Goal: Task Accomplishment & Management: Use online tool/utility

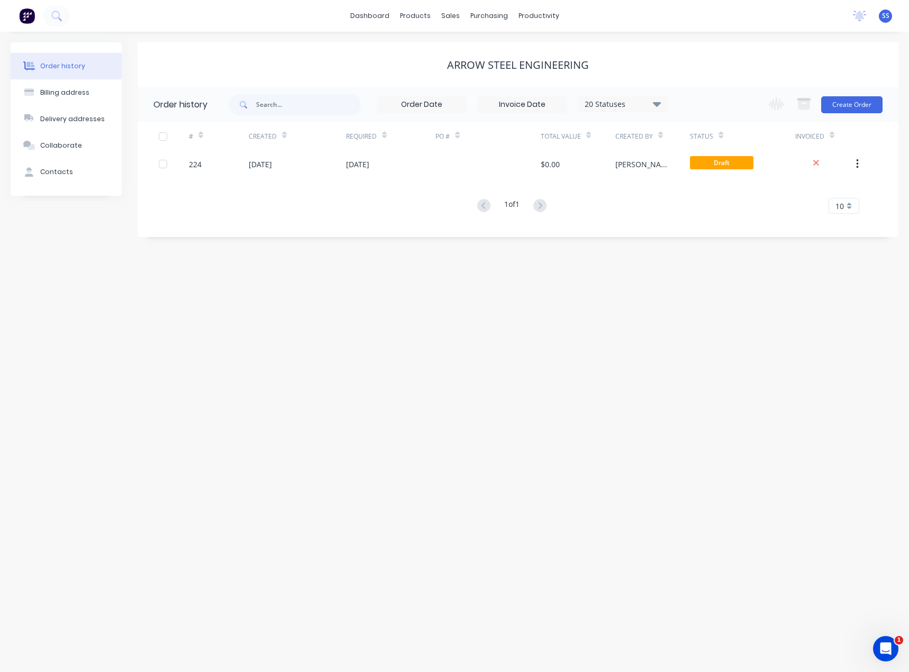
click at [863, 523] on div "Order history Billing address Delivery addresses Collaborate Contacts Arrow Ste…" at bounding box center [454, 352] width 909 height 640
click at [395, 20] on link "dashboard" at bounding box center [370, 16] width 50 height 16
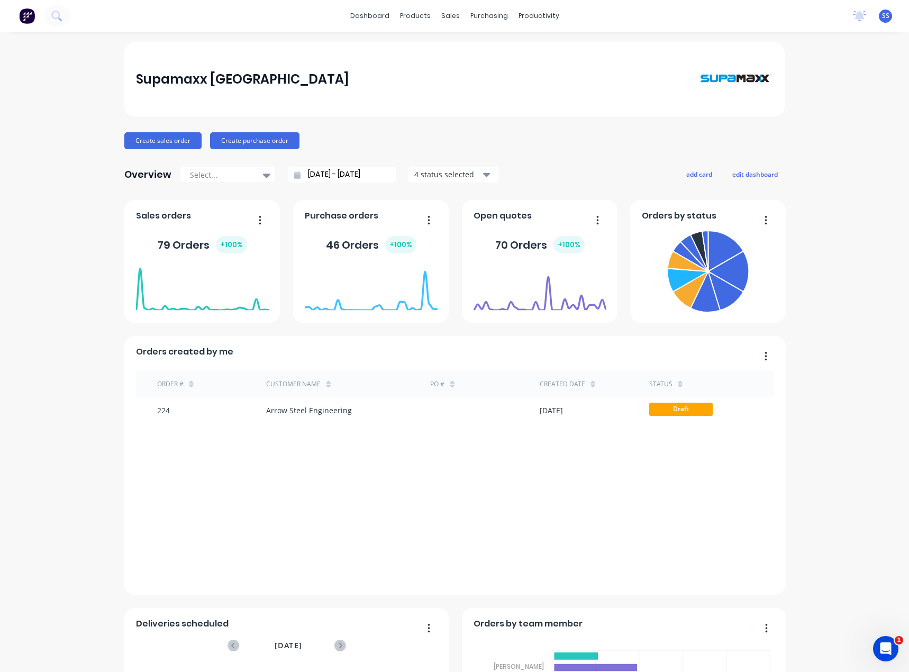
click at [856, 150] on div "Supamaxx [GEOGRAPHIC_DATA] Create sales order Create purchase order Overview Se…" at bounding box center [454, 454] width 909 height 824
click at [362, 69] on div "Supamaxx [GEOGRAPHIC_DATA]" at bounding box center [454, 79] width 637 height 52
click at [378, 80] on div "Supamaxx [GEOGRAPHIC_DATA]" at bounding box center [454, 79] width 637 height 52
click at [432, 111] on div "Supamaxx [GEOGRAPHIC_DATA]" at bounding box center [454, 79] width 660 height 74
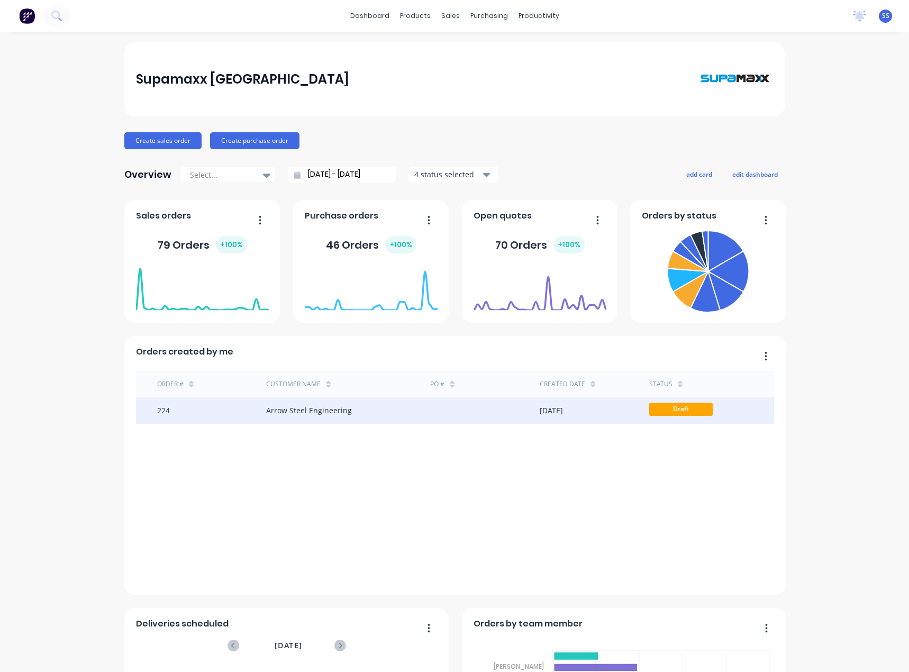
click at [539, 412] on div "[DATE]" at bounding box center [550, 410] width 23 height 11
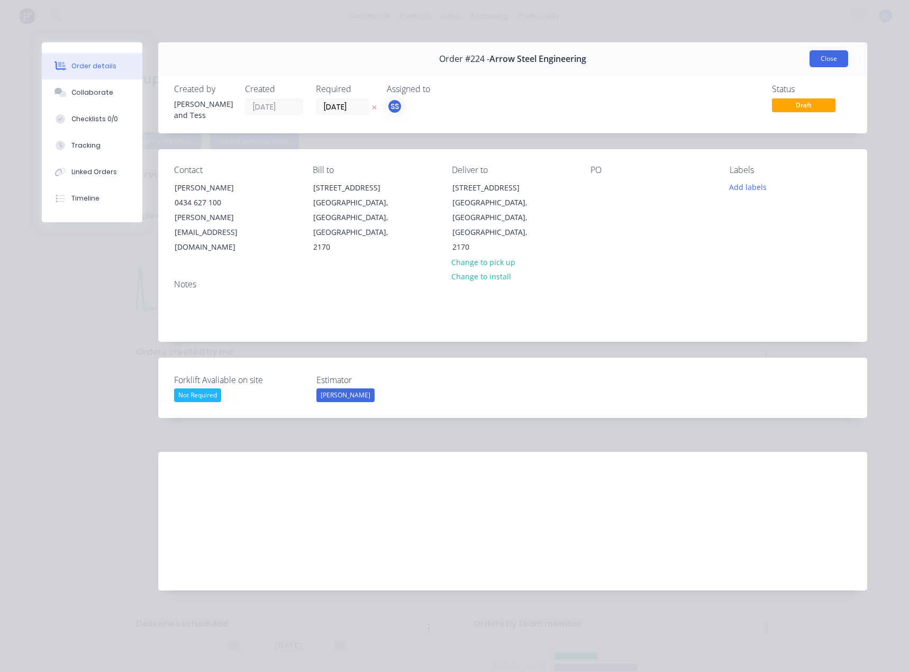
click at [840, 60] on button "Close" at bounding box center [828, 58] width 39 height 17
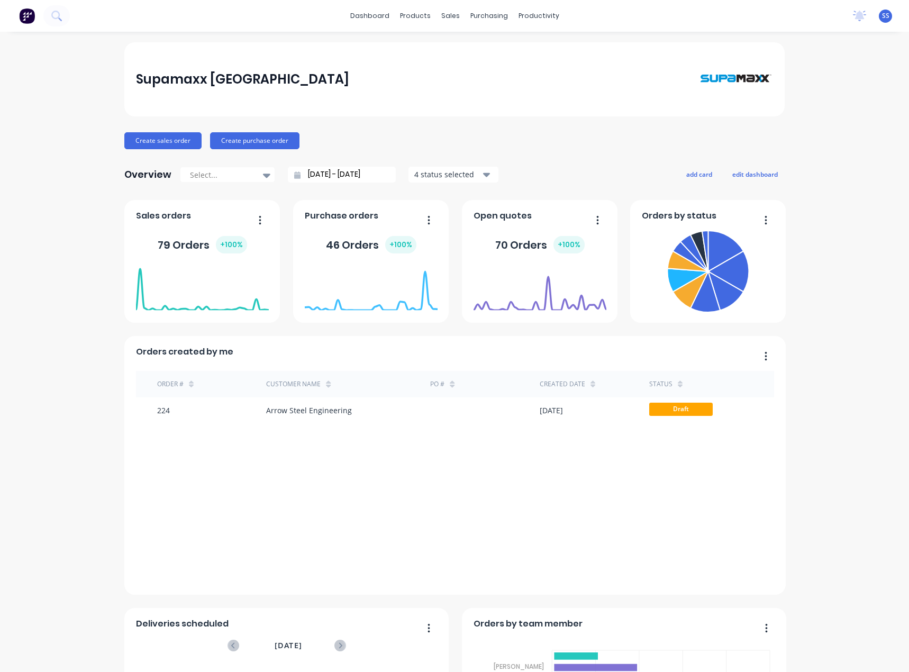
click at [35, 105] on div "Supamaxx [GEOGRAPHIC_DATA] Create sales order Create purchase order Overview Se…" at bounding box center [454, 454] width 909 height 824
click at [66, 125] on div "Supamaxx [GEOGRAPHIC_DATA] Create sales order Create purchase order Overview Se…" at bounding box center [454, 454] width 909 height 824
click at [424, 52] on link "Product Catalogue" at bounding box center [464, 50] width 140 height 21
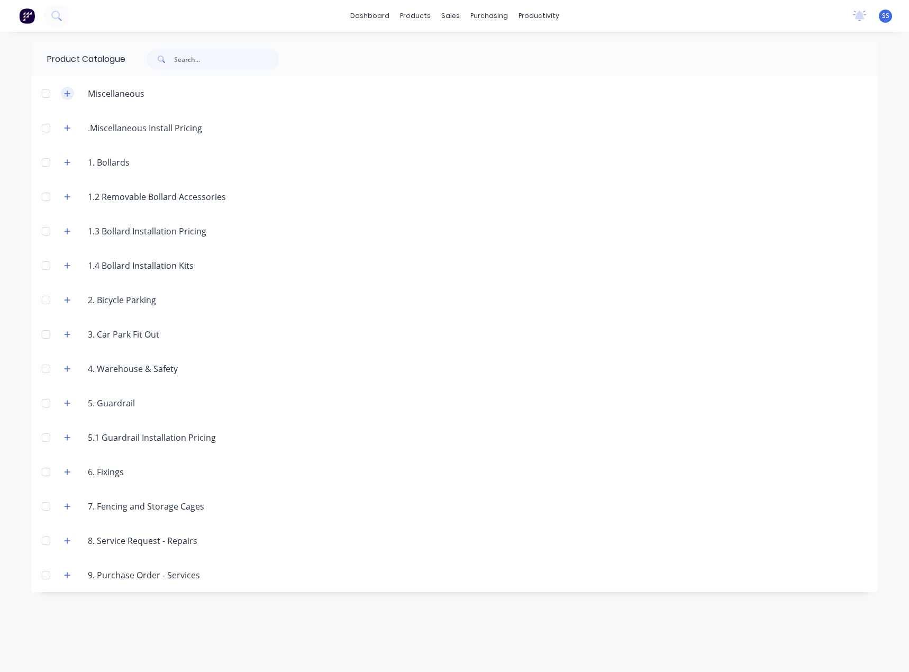
click at [70, 96] on icon "button" at bounding box center [67, 93] width 6 height 7
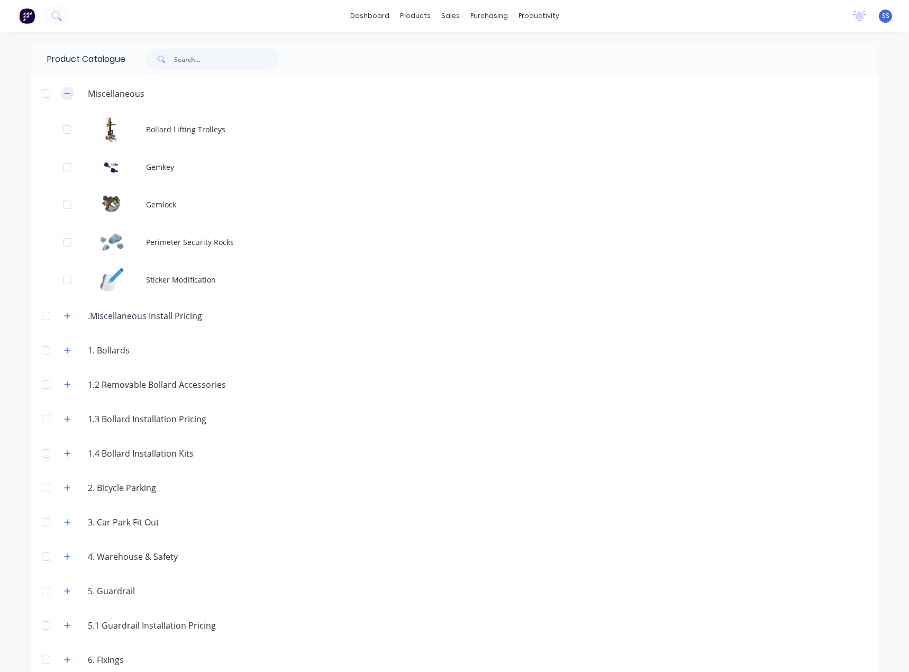
click at [61, 93] on button "button" at bounding box center [67, 93] width 13 height 13
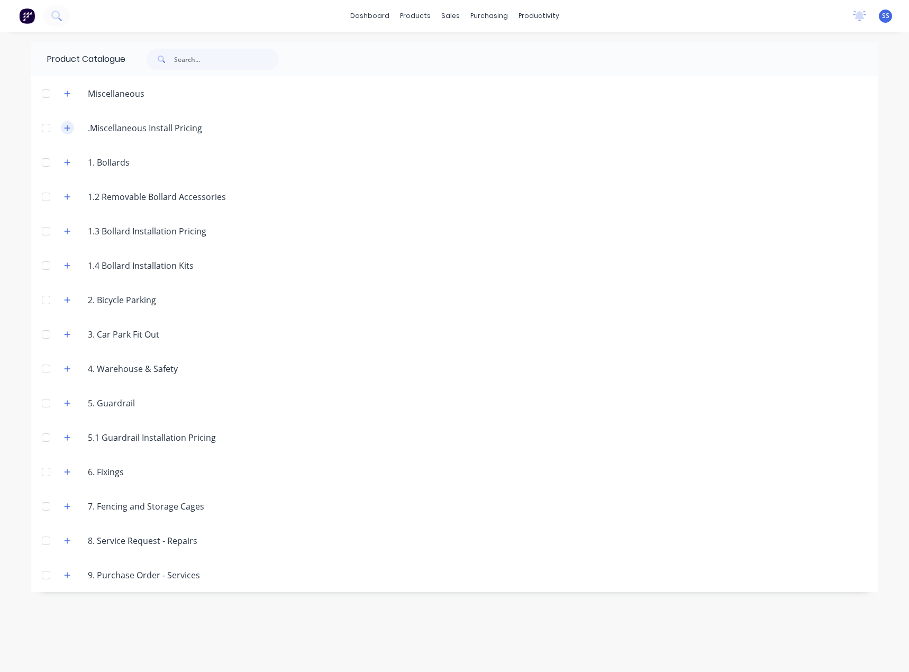
click at [66, 130] on icon "button" at bounding box center [67, 127] width 6 height 7
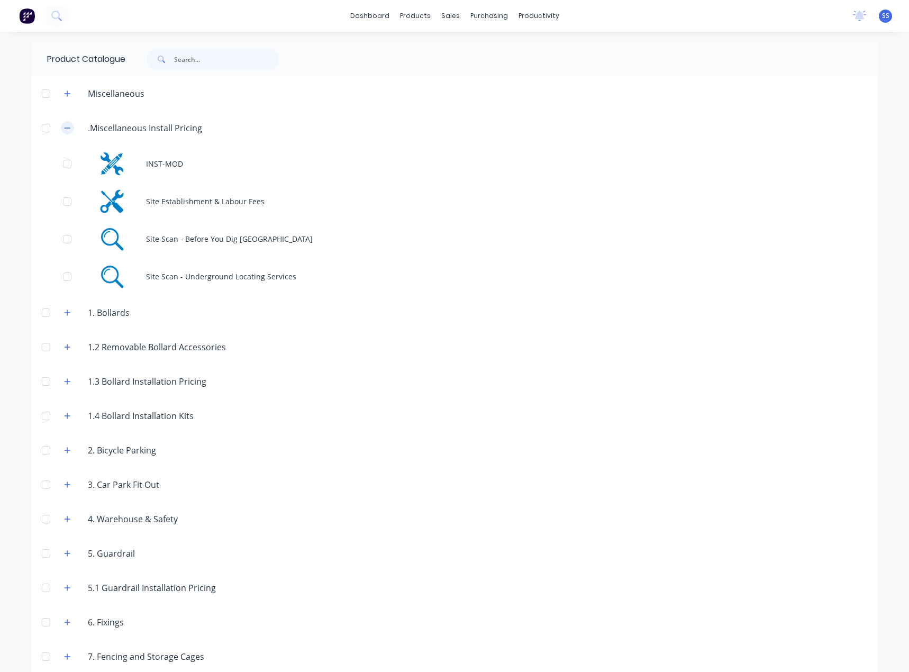
click at [68, 130] on button "button" at bounding box center [67, 127] width 13 height 13
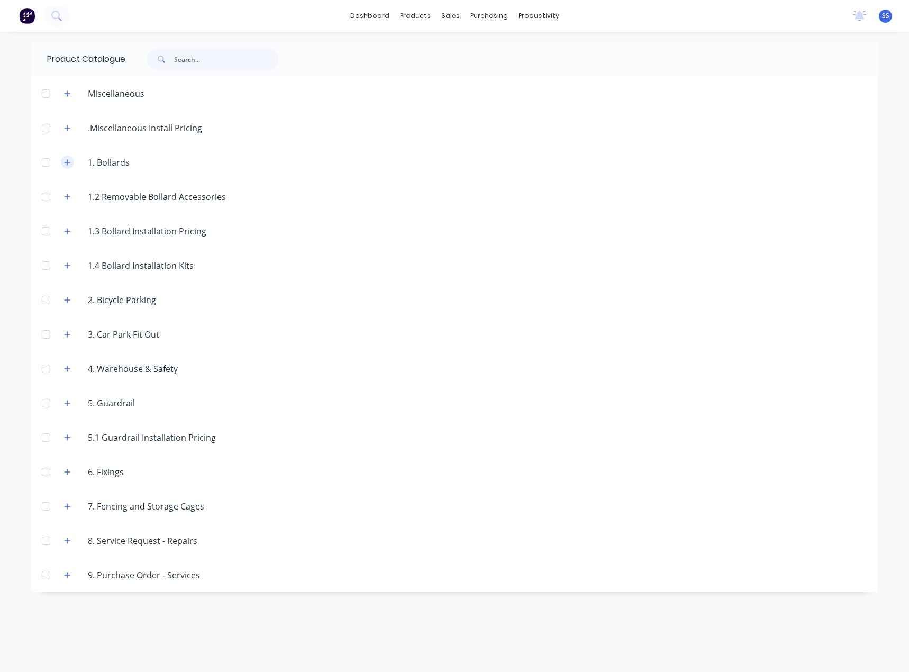
click at [68, 163] on icon "button" at bounding box center [68, 162] width 6 height 6
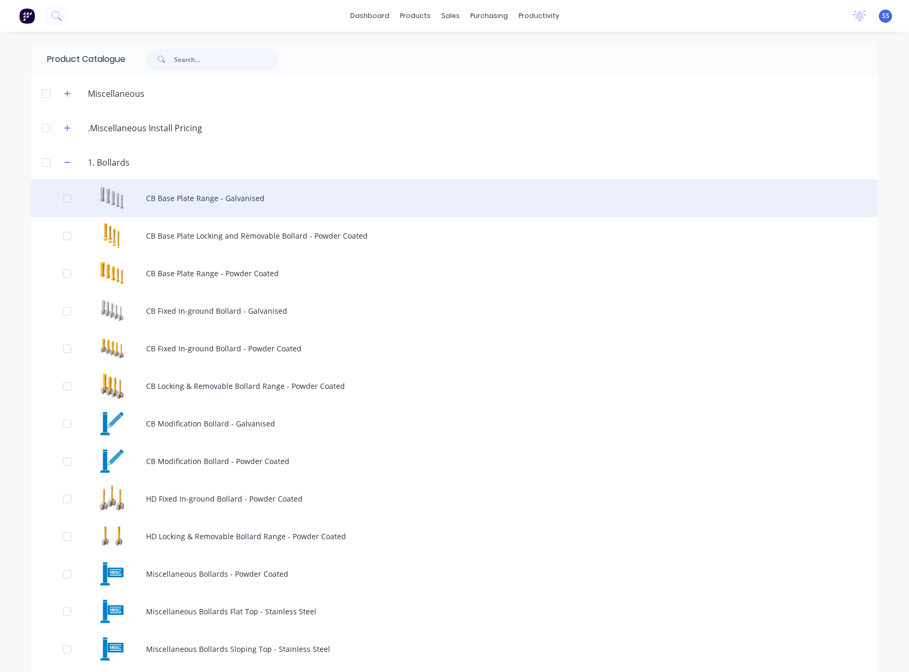
click at [179, 195] on div "CB Base Plate Range - Galvanised" at bounding box center [454, 198] width 846 height 38
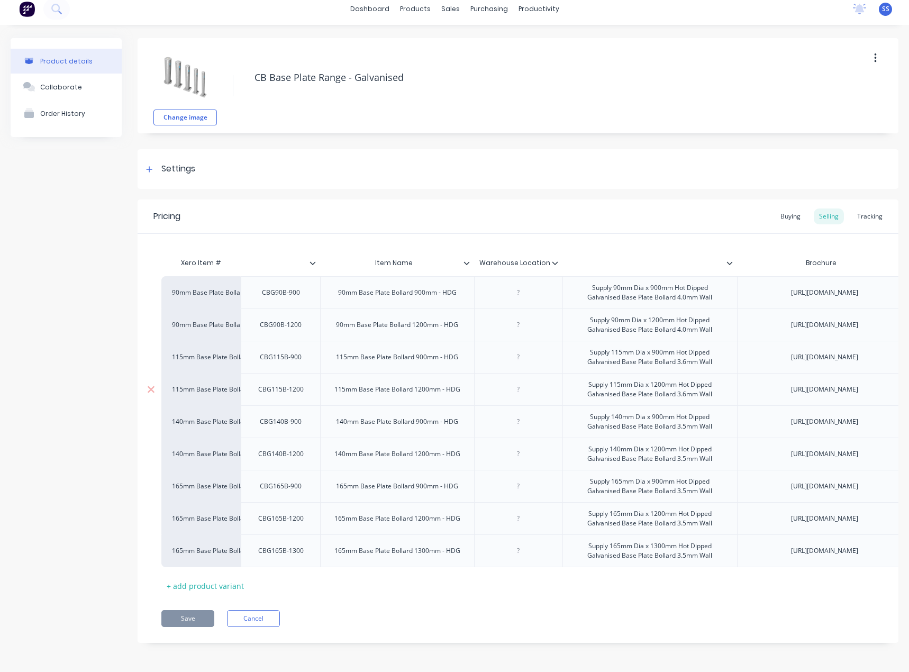
scroll to position [219, 0]
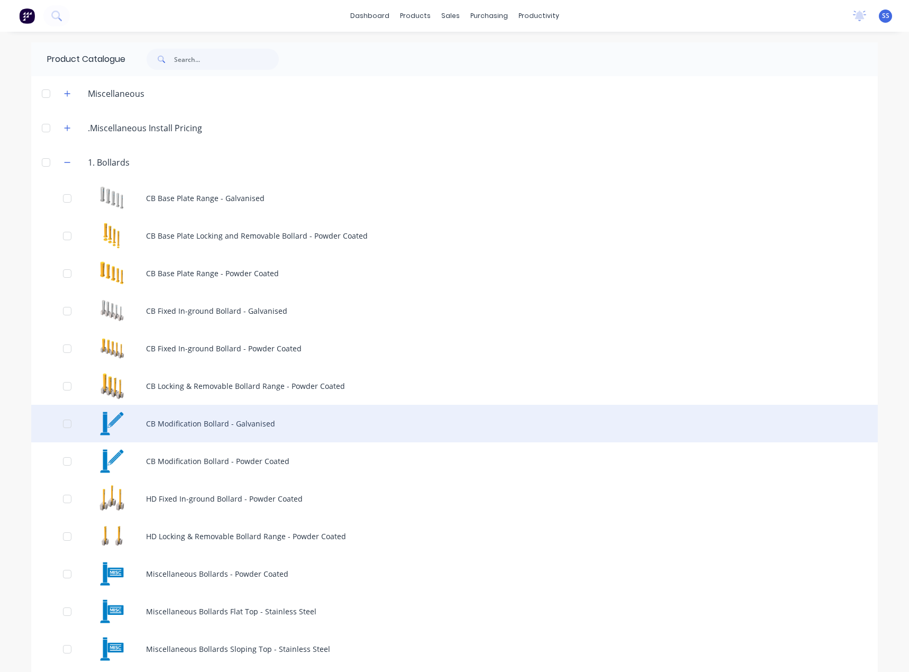
click at [293, 425] on div "CB Modification Bollard - Galvanised" at bounding box center [454, 424] width 846 height 38
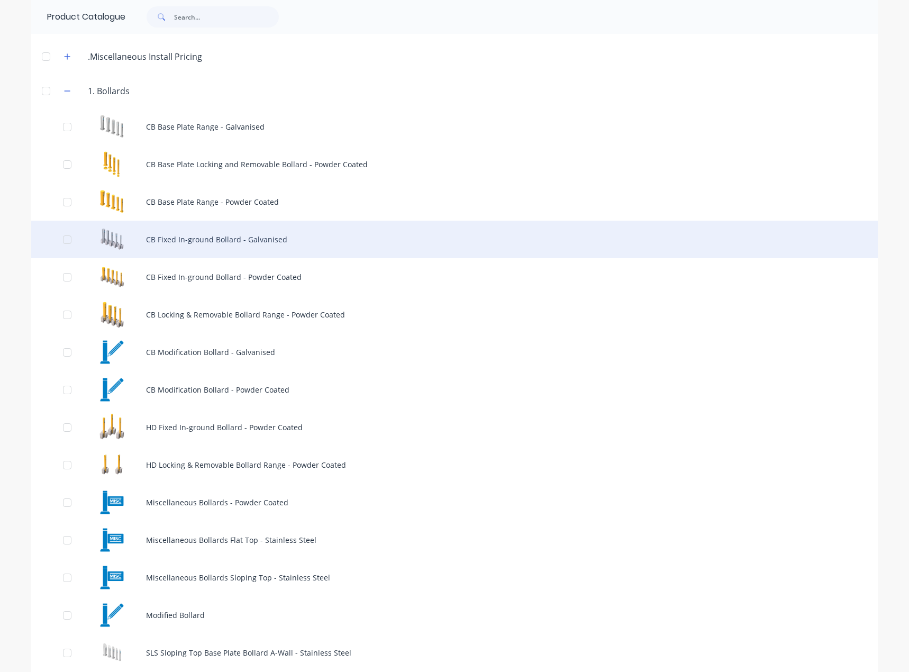
scroll to position [53, 0]
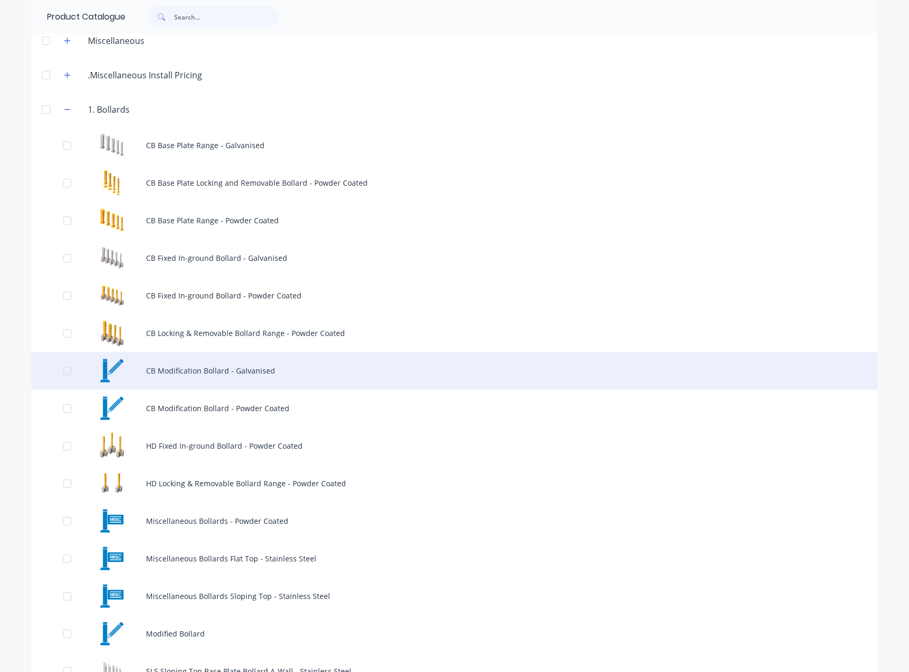
click at [246, 370] on div "CB Modification Bollard - Galvanised" at bounding box center [454, 371] width 846 height 38
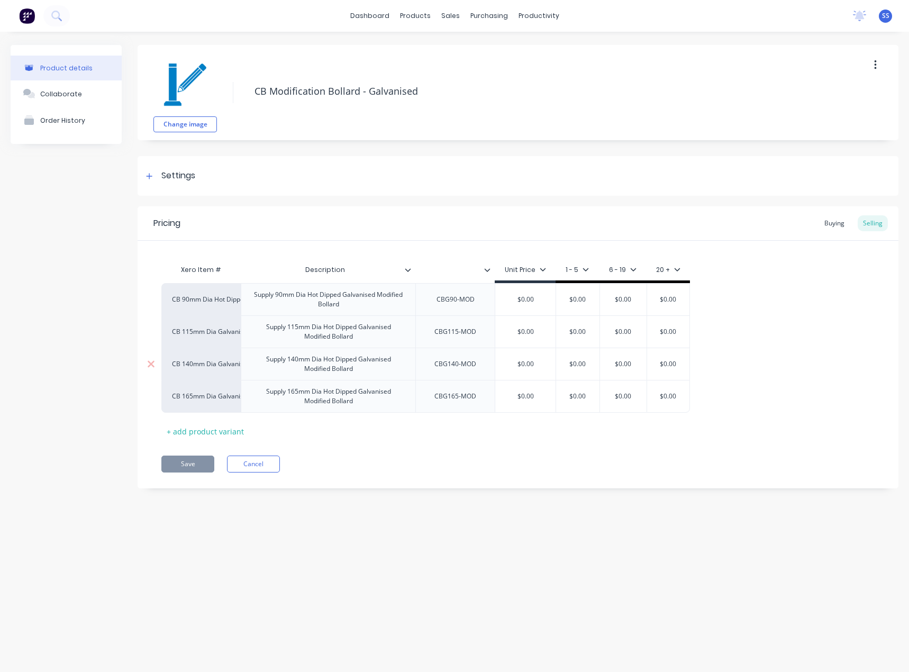
type input "$0.00"
click at [526, 362] on input "$0.00" at bounding box center [525, 364] width 60 height 10
type input "$0.00"
click at [587, 365] on input "$0.00" at bounding box center [577, 364] width 53 height 10
type input "$0.00"
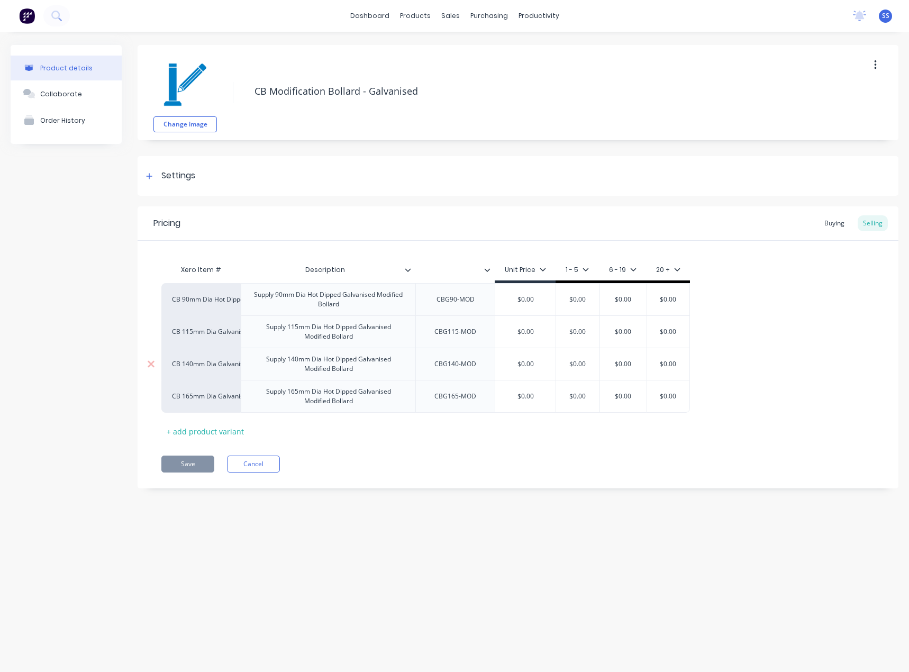
click at [628, 360] on input "$0.00" at bounding box center [623, 364] width 53 height 10
click at [216, 375] on div "CB 140mm Dia Galvanised Modified Bollard" at bounding box center [200, 363] width 79 height 32
click at [464, 363] on div "CBG140-MOD" at bounding box center [455, 364] width 59 height 14
drag, startPoint x: 392, startPoint y: 434, endPoint x: 396, endPoint y: 419, distance: 15.3
drag, startPoint x: 396, startPoint y: 419, endPoint x: 425, endPoint y: 449, distance: 41.9
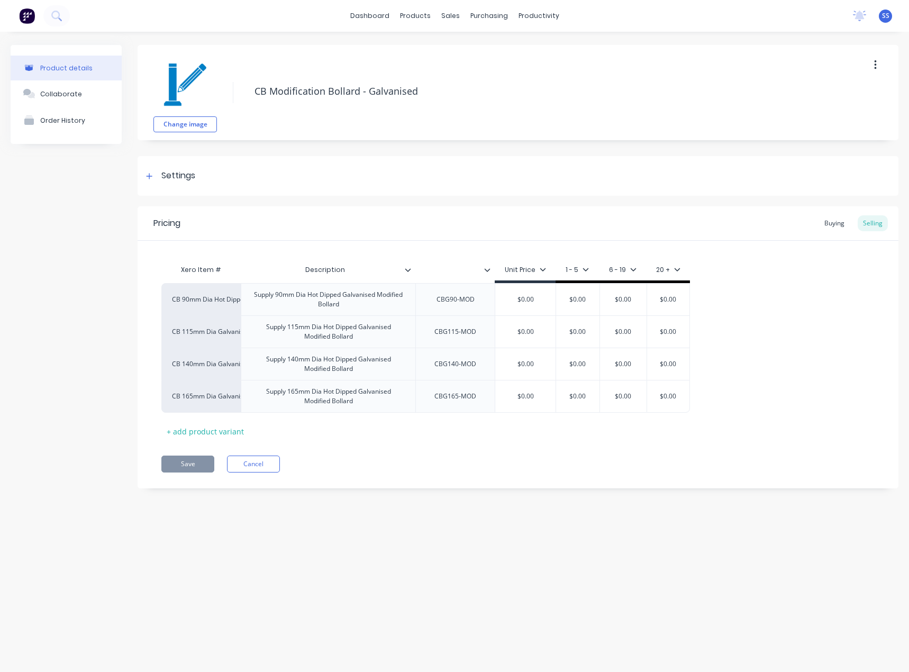
click at [425, 450] on div "Pricing Buying Selling Xero Item # Description Unit Price 1 - 5 6 - 19 20 + CB …" at bounding box center [518, 347] width 761 height 282
click at [537, 364] on input "$0.00" at bounding box center [525, 364] width 60 height 10
click at [588, 366] on input "$0.00" at bounding box center [577, 364] width 53 height 10
click at [248, 363] on div "Supply 140mm Dia Hot Dipped Galvanised Modified Bollard" at bounding box center [328, 363] width 166 height 23
click at [178, 366] on div "CB 140mm Dia Galvanised Modified Bollard" at bounding box center [201, 364] width 58 height 10
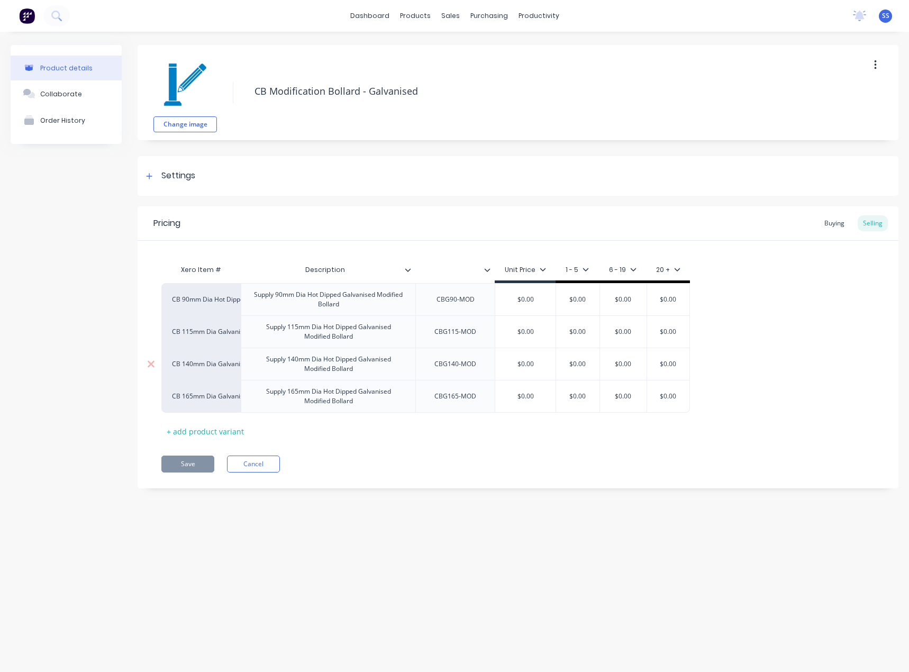
click at [523, 364] on input "$0.00" at bounding box center [525, 364] width 60 height 10
click at [248, 462] on button "Cancel" at bounding box center [253, 463] width 53 height 17
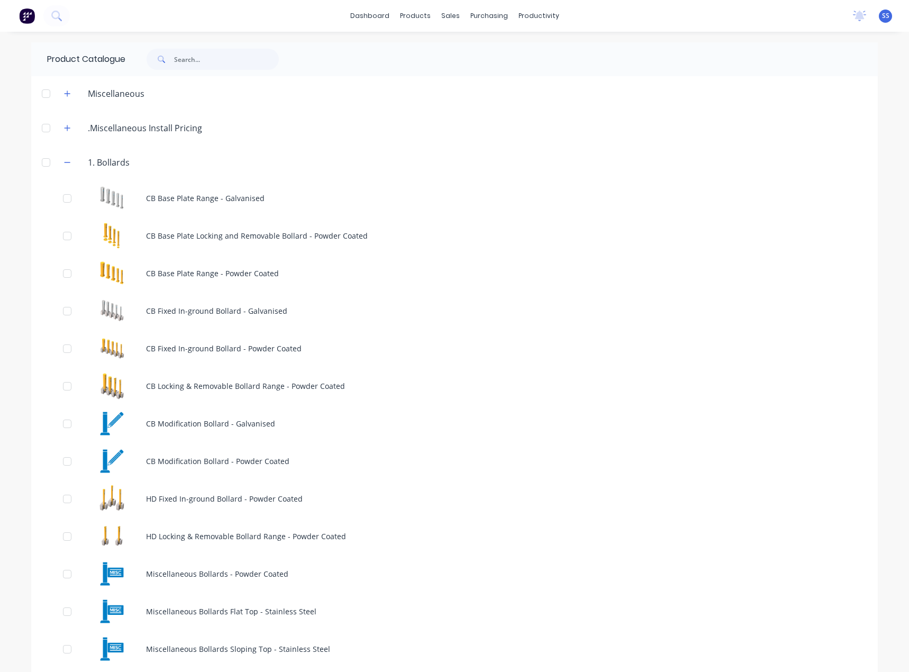
click at [64, 163] on icon "button" at bounding box center [67, 162] width 6 height 7
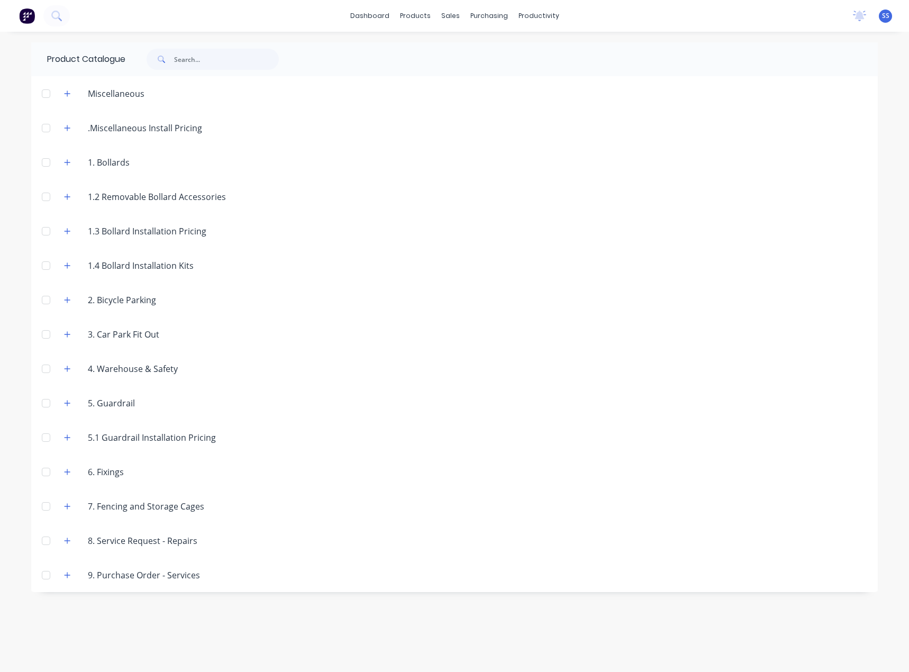
click at [401, 280] on header "1.4 Bollard Installation Kits" at bounding box center [454, 265] width 846 height 34
click at [69, 160] on icon "button" at bounding box center [67, 162] width 6 height 7
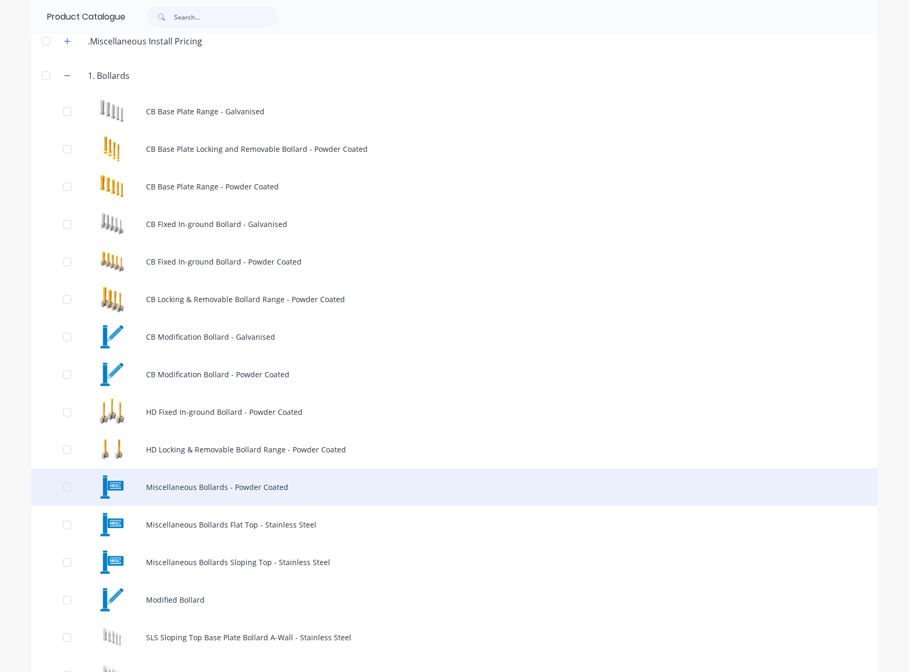
scroll to position [53, 0]
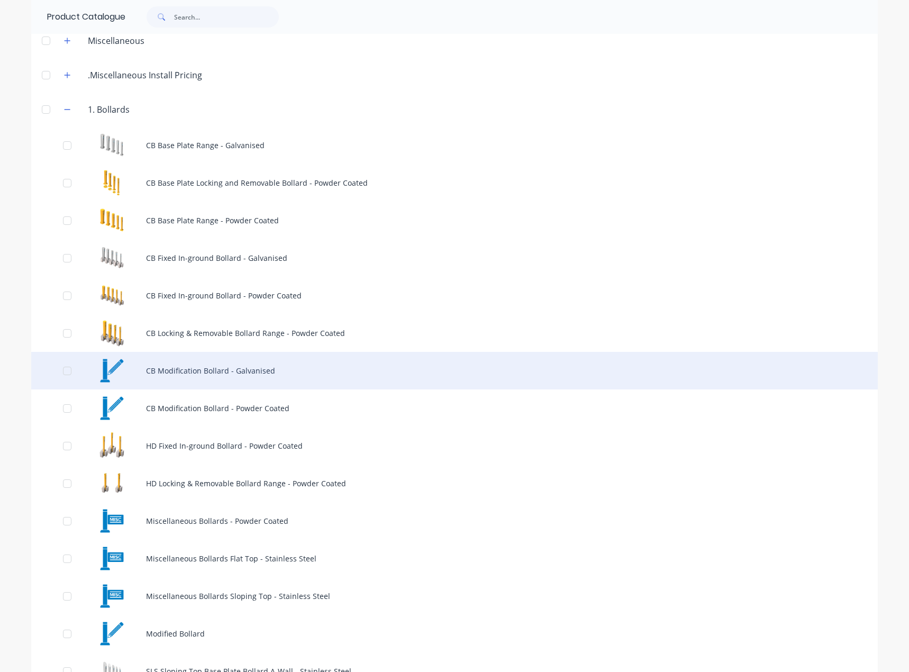
click at [198, 368] on div "CB Modification Bollard - Galvanised" at bounding box center [454, 371] width 846 height 38
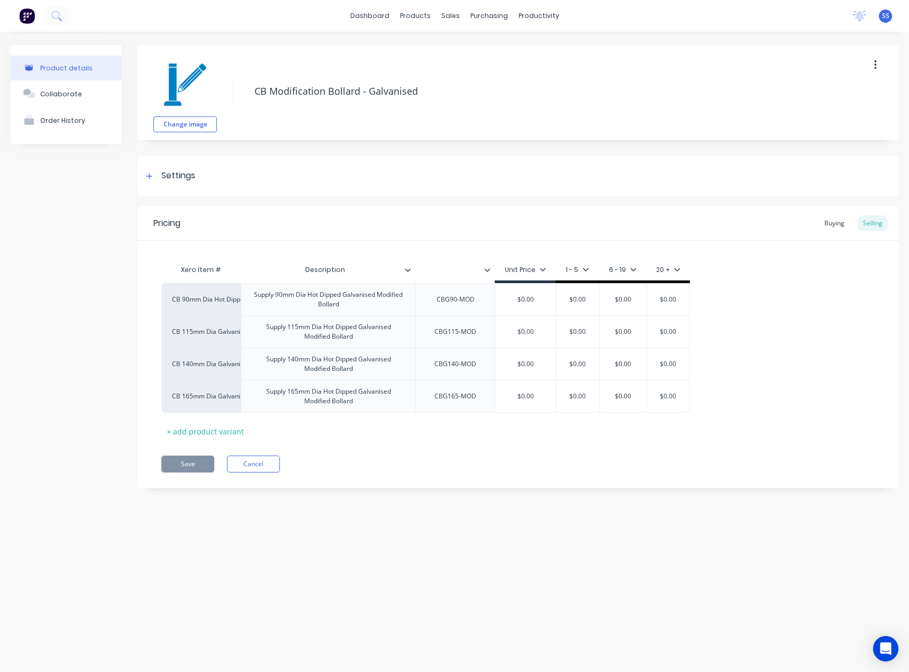
type textarea "x"
type input "$0.00"
click at [528, 300] on input "$0.00" at bounding box center [525, 300] width 60 height 10
type input "$0.00"
click at [563, 303] on input "$0.00" at bounding box center [577, 300] width 53 height 10
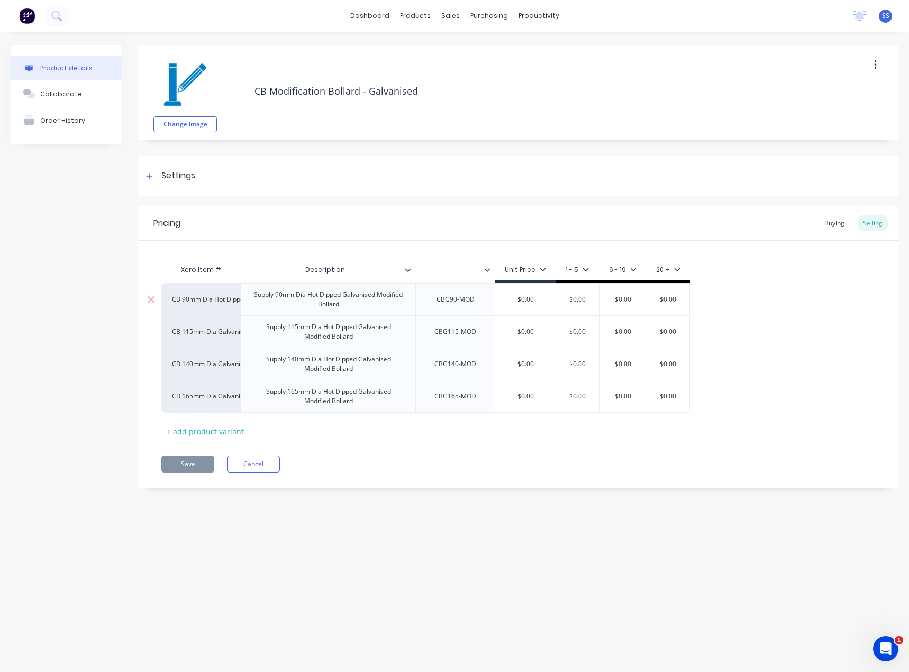
type input "$0.00"
click at [609, 298] on input "$0.00" at bounding box center [623, 300] width 53 height 10
type input "$0.00"
click at [661, 298] on input "$0.00" at bounding box center [668, 300] width 53 height 10
type input "$0.00"
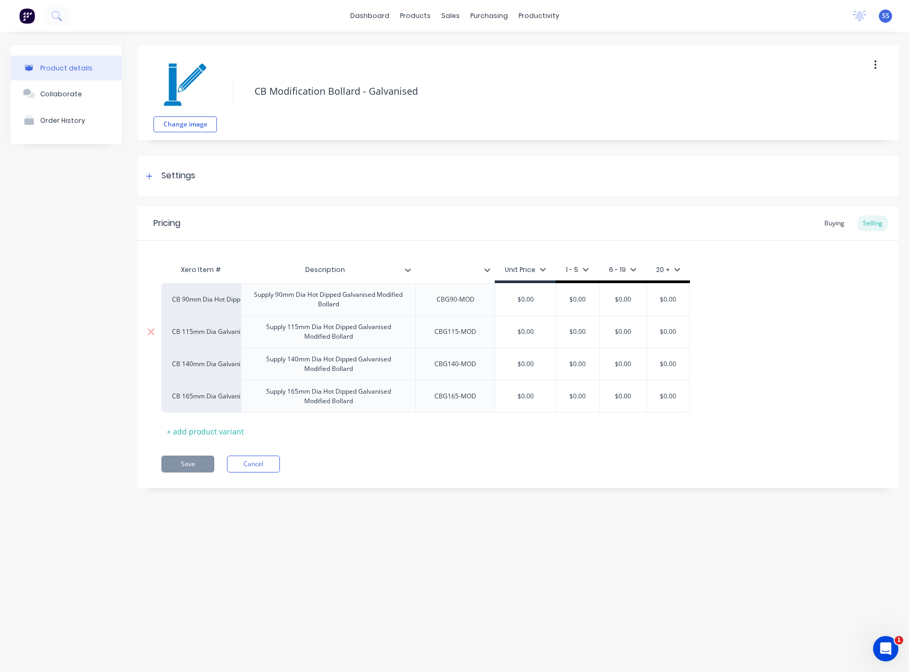
click at [523, 330] on input "$0.00" at bounding box center [525, 332] width 60 height 10
type input "$0.00"
click at [597, 327] on input "$0.00" at bounding box center [623, 332] width 53 height 10
click at [76, 273] on div "Product details Collaborate Order History" at bounding box center [66, 274] width 111 height 459
click at [889, 17] on span "SS" at bounding box center [885, 16] width 7 height 10
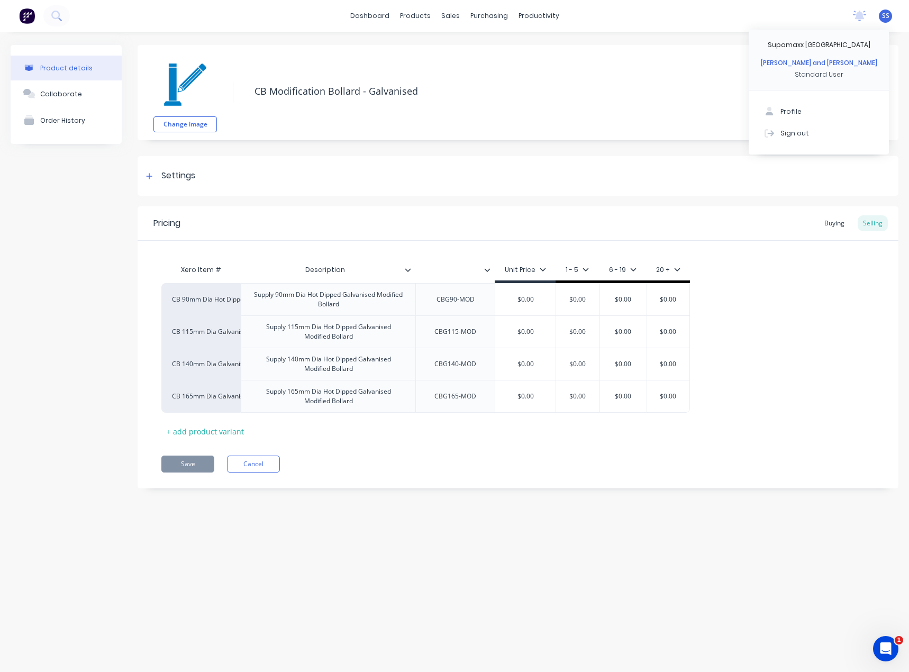
type textarea "x"
click at [811, 134] on button "Sign out" at bounding box center [818, 132] width 140 height 21
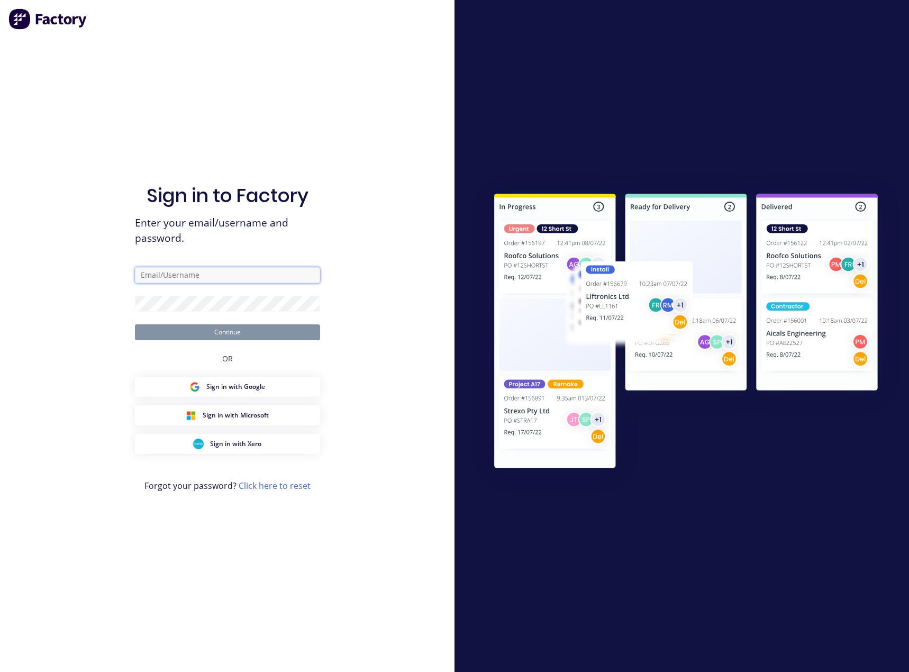
type input "sales@supamaxx.com.au"
click at [235, 334] on button "Continue" at bounding box center [227, 332] width 185 height 16
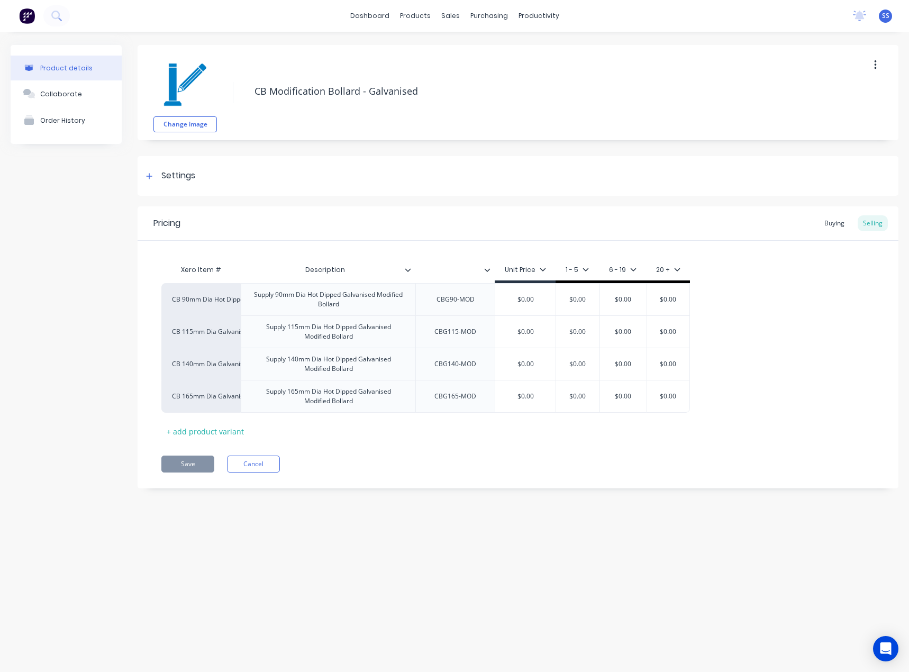
type textarea "x"
type input "$0.00"
click at [529, 298] on input "$0.00" at bounding box center [525, 300] width 60 height 10
type input "$0.00"
click at [584, 298] on input "$0.00" at bounding box center [577, 300] width 53 height 10
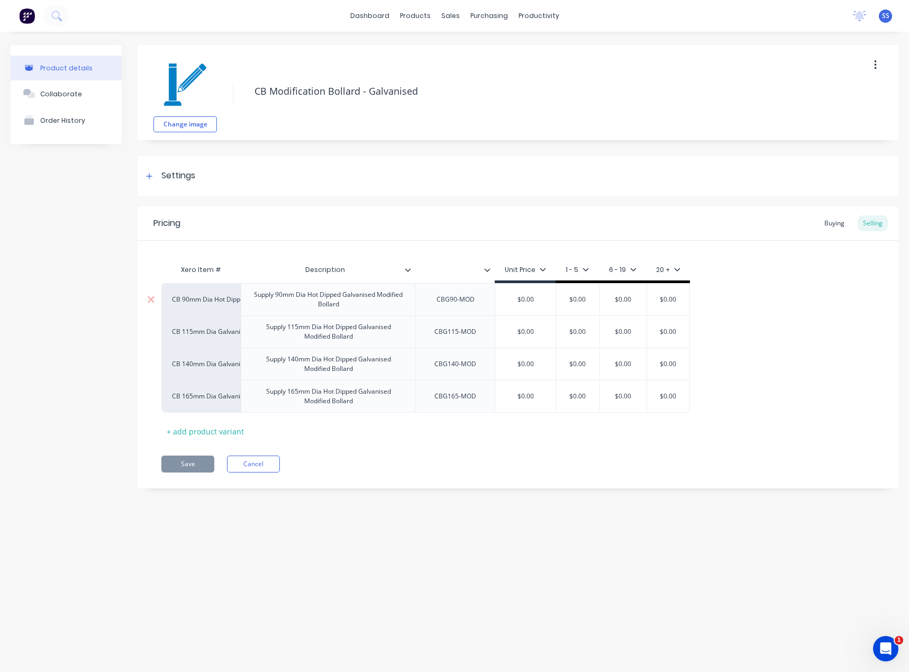
type input "$0.00"
click at [630, 298] on input "$0.00" at bounding box center [623, 300] width 53 height 10
type input "$0.00"
click at [669, 301] on input "$0.00" at bounding box center [668, 300] width 53 height 10
click at [656, 325] on div "$0.00" at bounding box center [668, 331] width 53 height 26
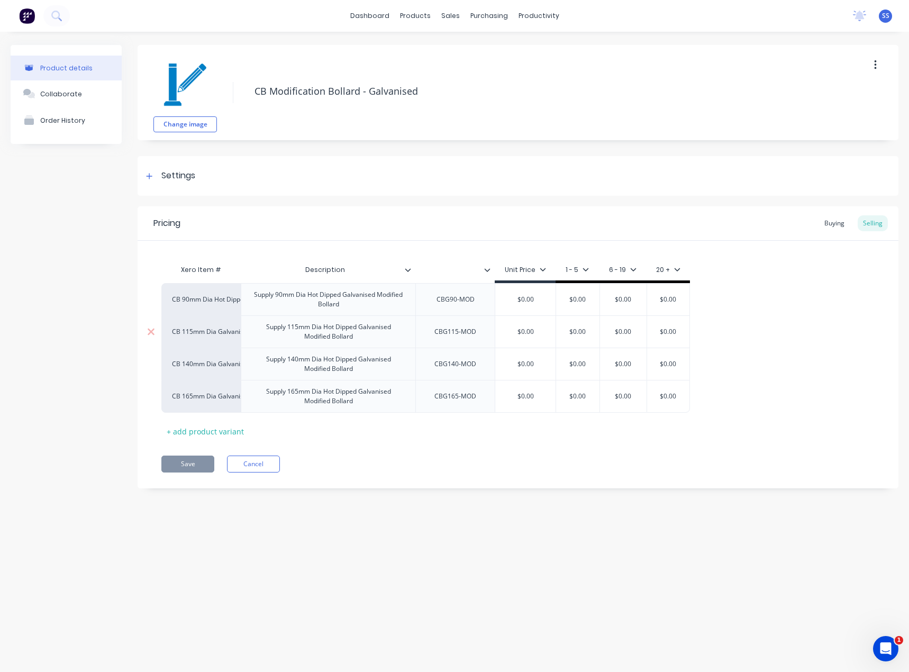
type input "$0.00"
click at [615, 335] on input "$0.00" at bounding box center [623, 332] width 53 height 10
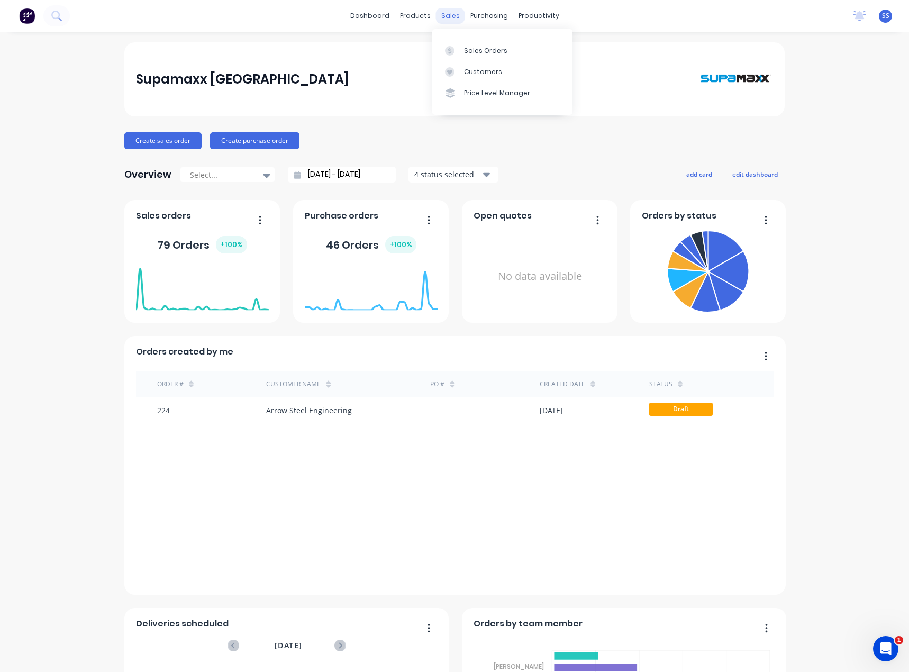
click at [438, 13] on div "sales" at bounding box center [450, 16] width 29 height 16
click at [481, 77] on link "Customers" at bounding box center [502, 71] width 140 height 21
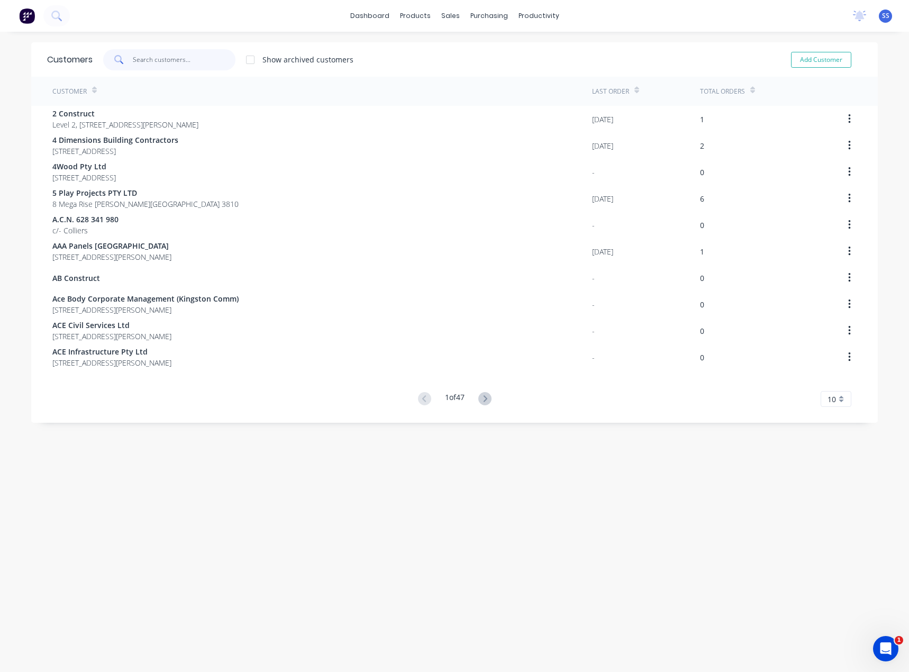
click at [209, 57] on input "text" at bounding box center [184, 59] width 103 height 21
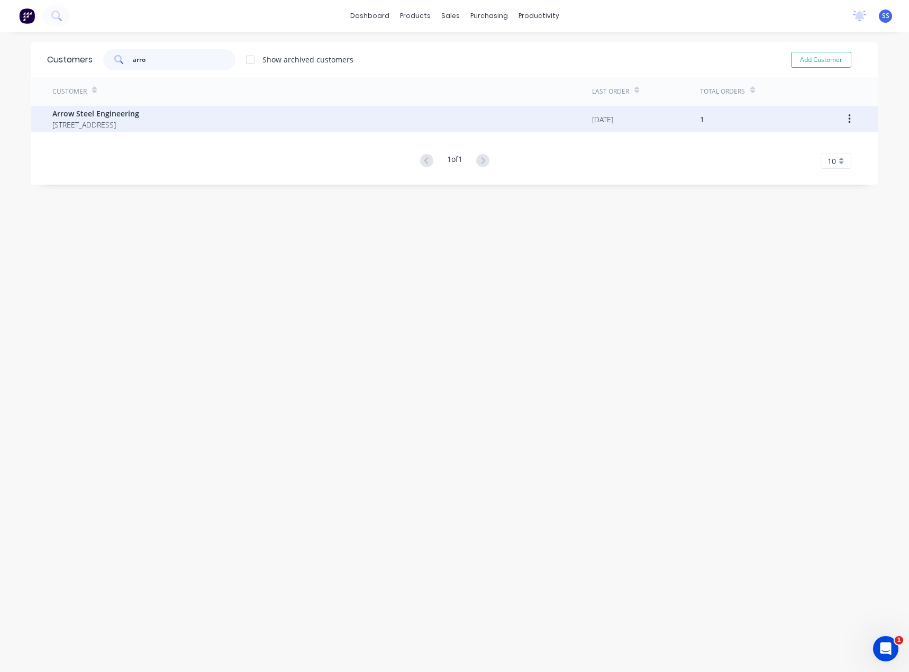
type input "arro"
click at [59, 130] on span "7/12-14 Riverside Road Chipping Norton New South Wales Australia 2170" at bounding box center [95, 124] width 87 height 11
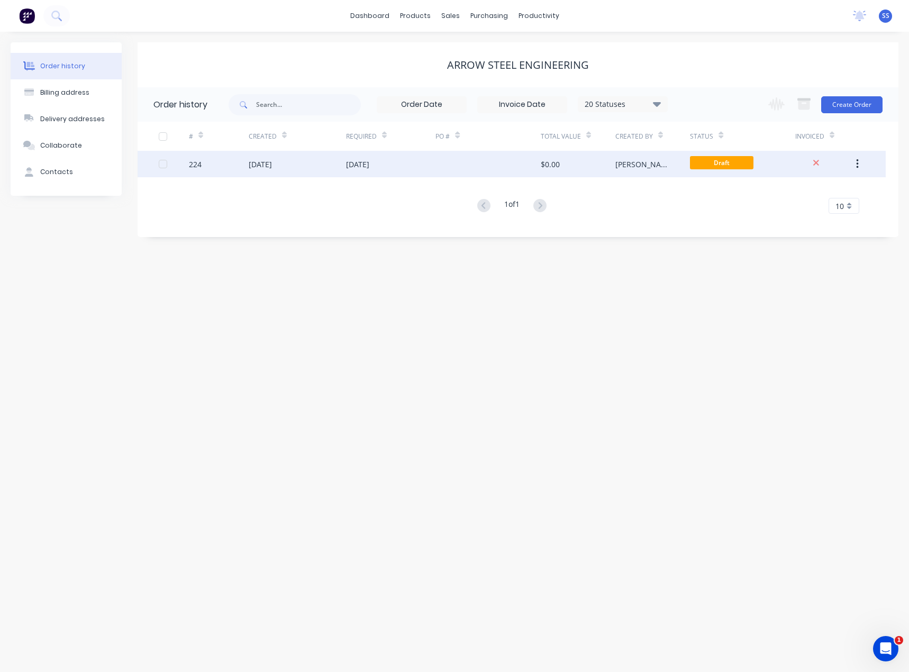
click at [644, 162] on div "[PERSON_NAME] and Tess" at bounding box center [641, 164] width 53 height 11
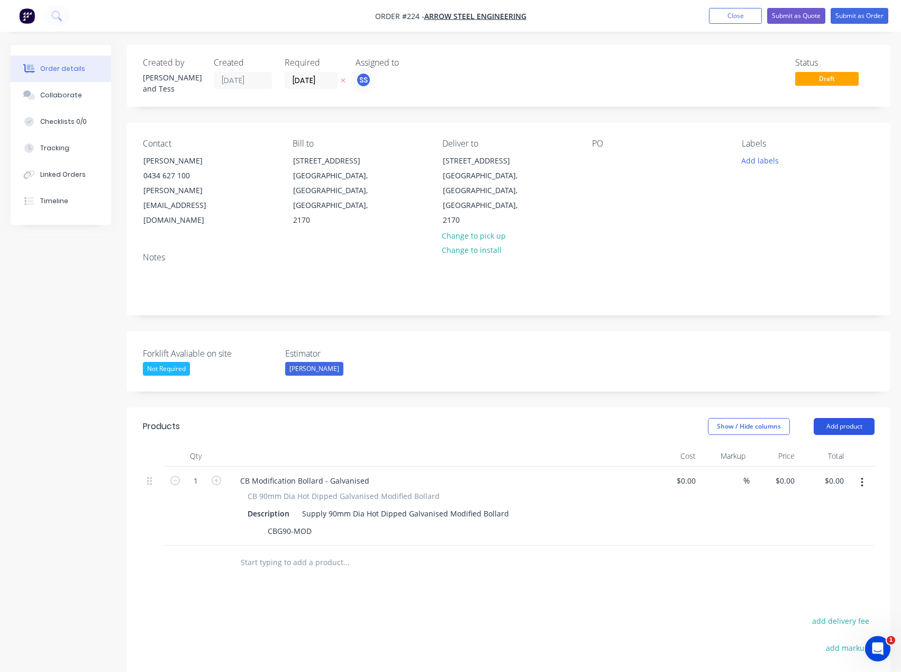
click at [827, 418] on button "Add product" at bounding box center [843, 426] width 61 height 17
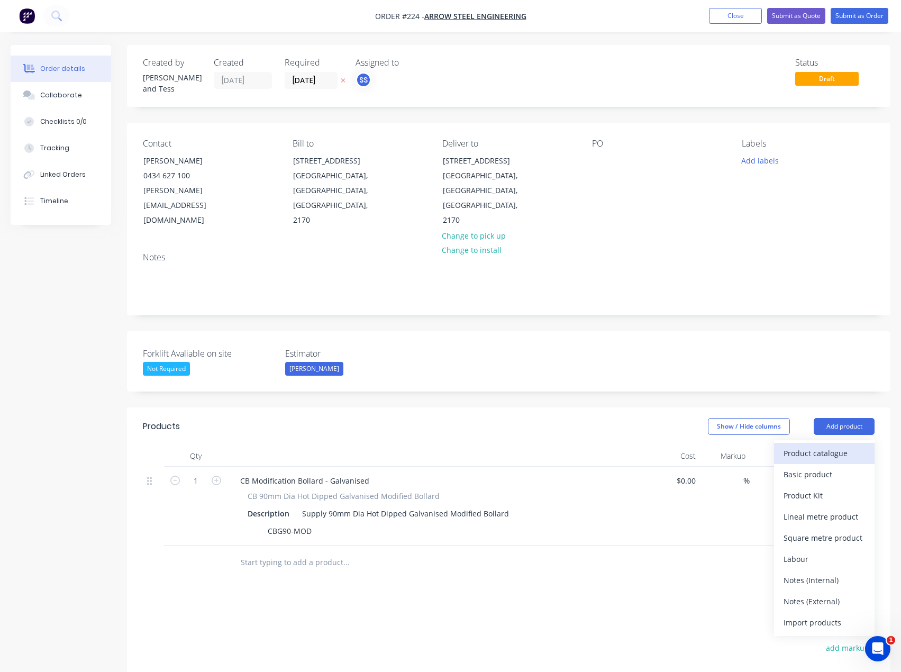
click at [810, 445] on div "Product catalogue" at bounding box center [823, 452] width 81 height 15
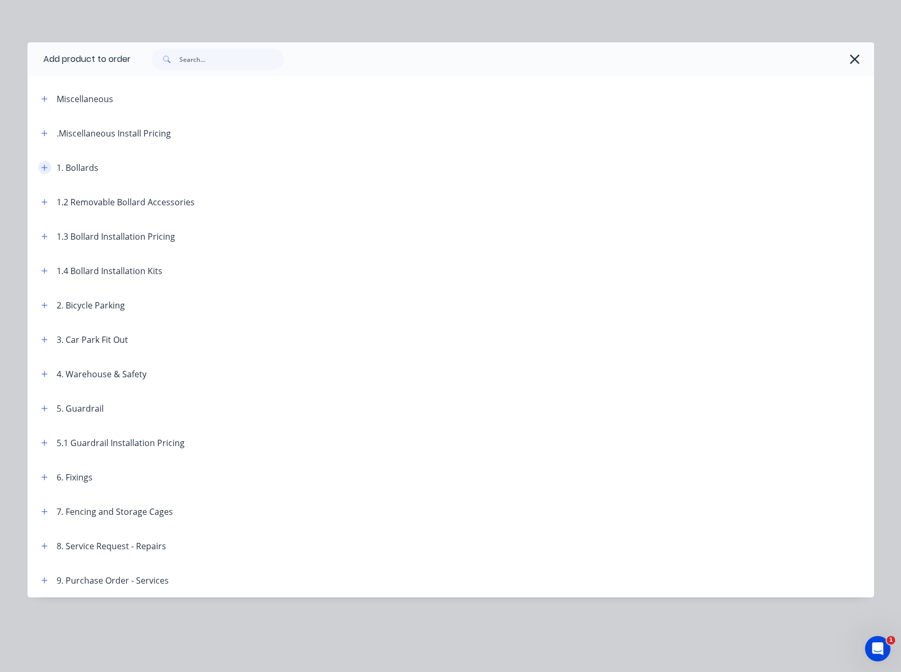
click at [42, 169] on icon "button" at bounding box center [44, 167] width 6 height 7
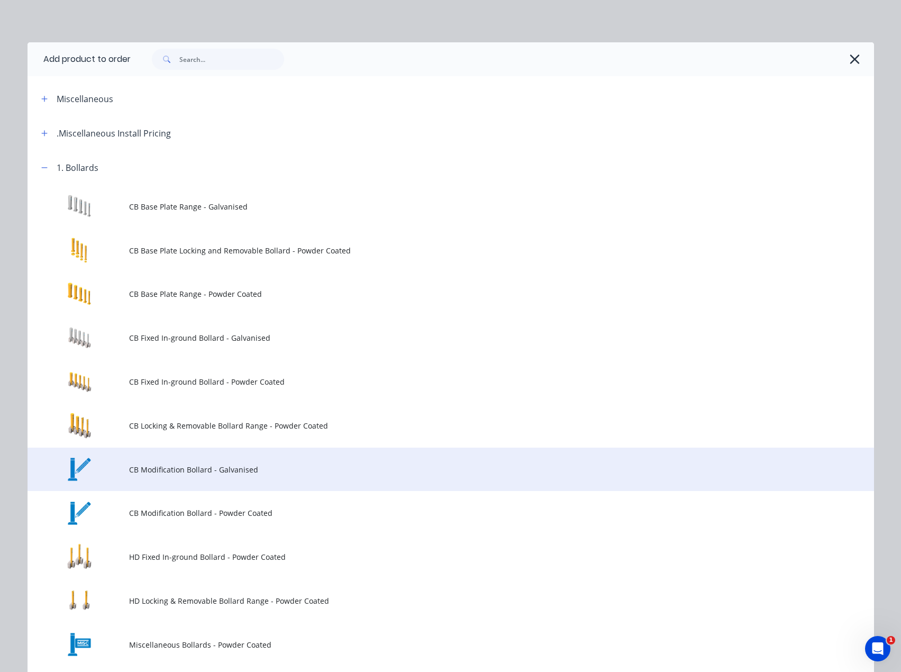
click at [161, 468] on span "CB Modification Bollard - Galvanised" at bounding box center [427, 469] width 596 height 11
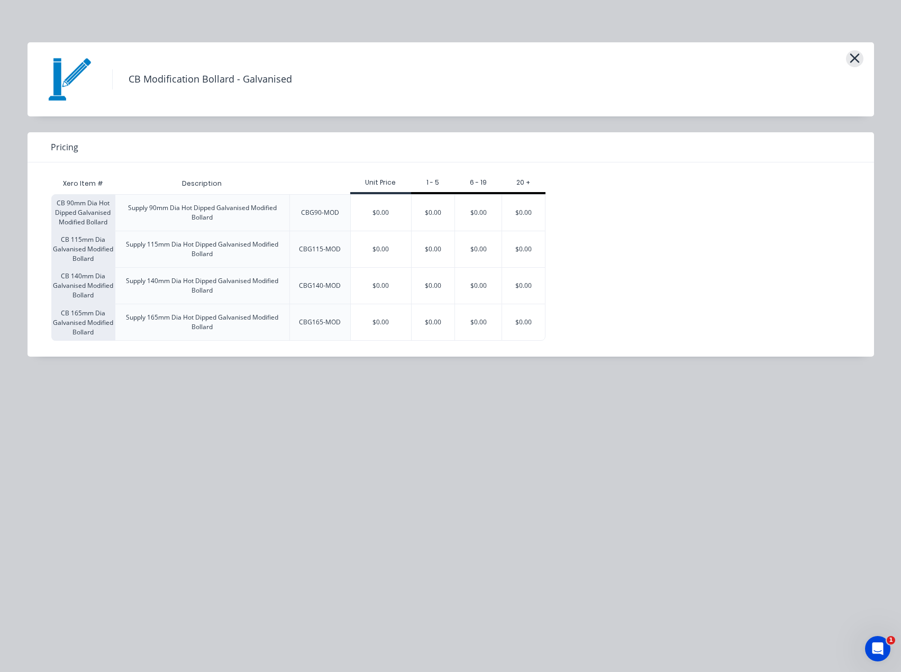
click at [852, 59] on icon "button" at bounding box center [854, 58] width 11 height 15
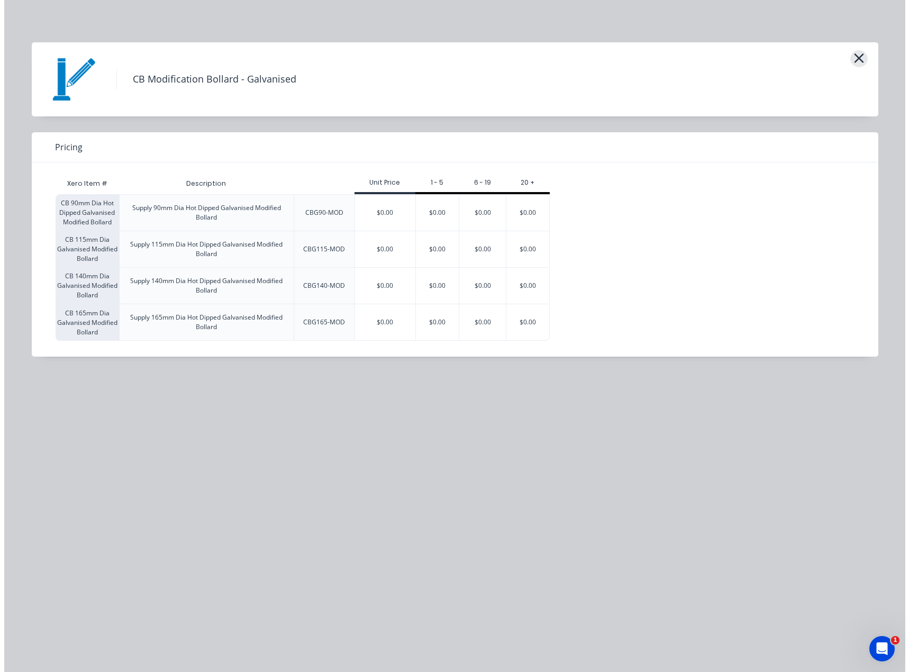
scroll to position [150, 0]
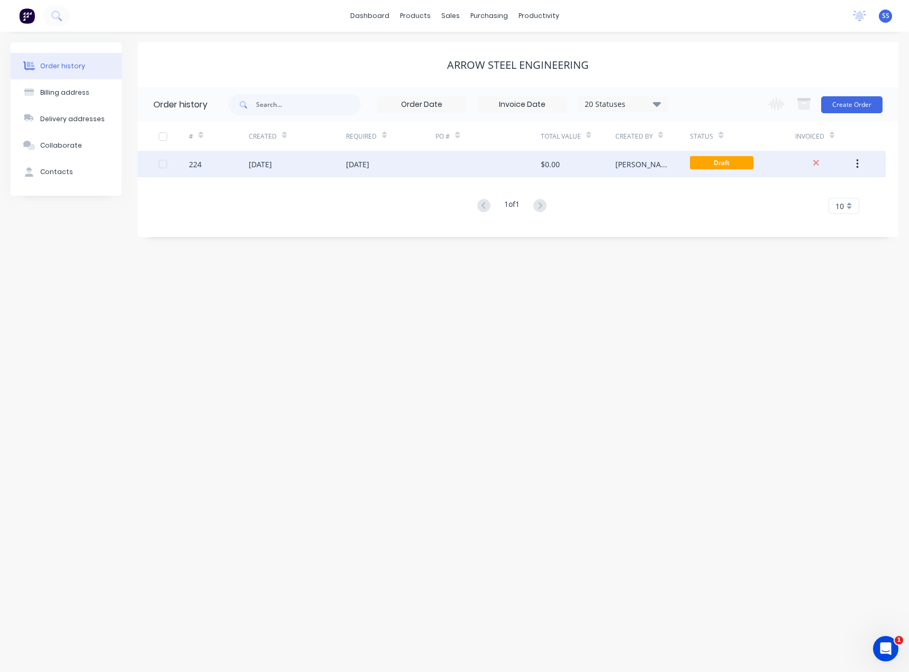
click at [363, 162] on div "[DATE]" at bounding box center [357, 164] width 23 height 11
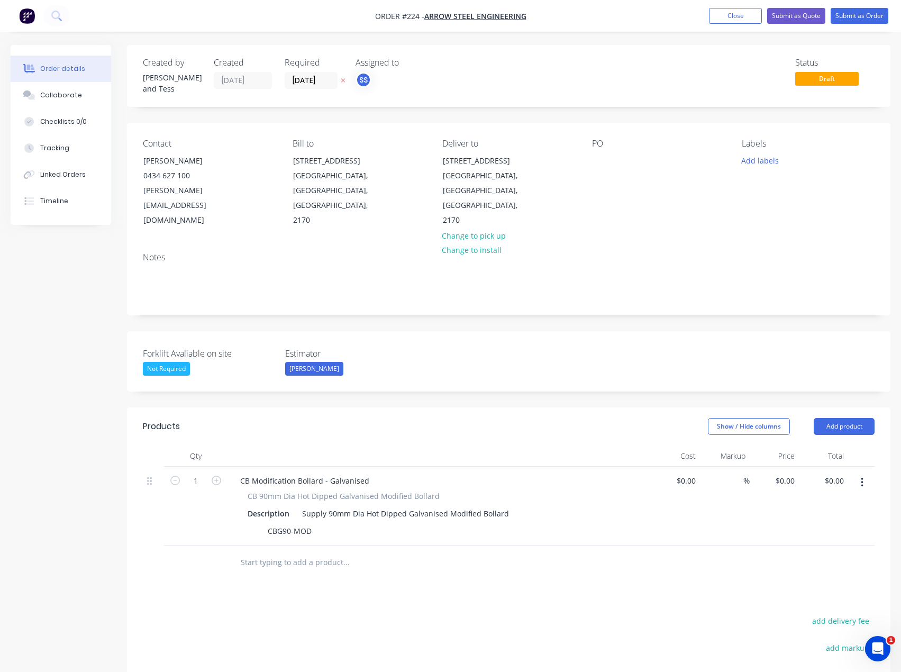
click at [859, 473] on button "button" at bounding box center [861, 482] width 25 height 19
click at [835, 566] on div "Delete" at bounding box center [823, 573] width 81 height 15
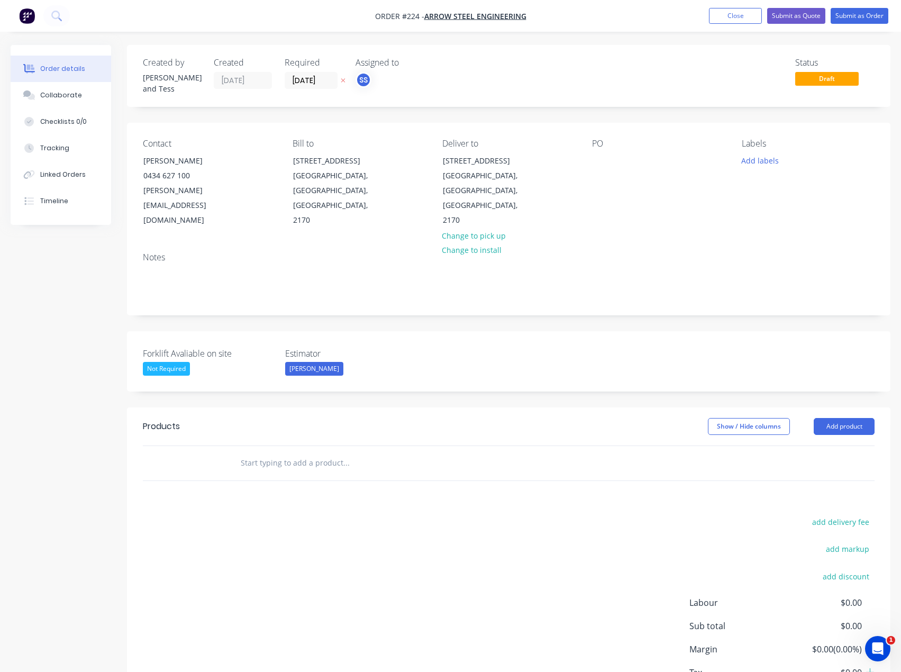
click at [460, 515] on div "add delivery fee add markup add discount Labour $0.00 Sub total $0.00 Margin $0…" at bounding box center [508, 617] width 731 height 204
drag, startPoint x: 446, startPoint y: 156, endPoint x: 419, endPoint y: 240, distance: 88.3
click at [419, 252] on div "Notes" at bounding box center [508, 257] width 731 height 10
click at [719, 14] on button "Close" at bounding box center [735, 16] width 53 height 16
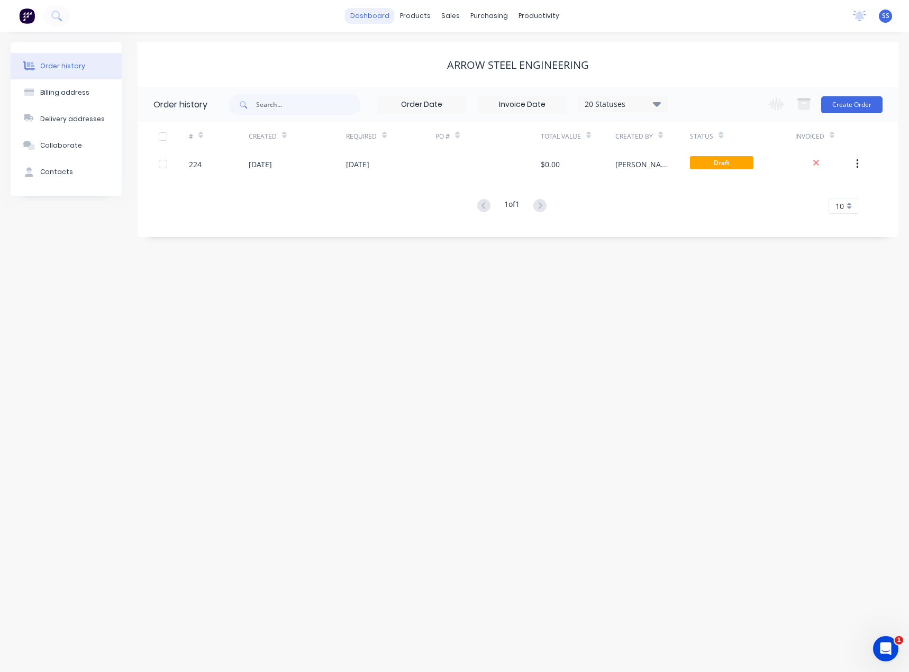
click at [377, 17] on link "dashboard" at bounding box center [370, 16] width 50 height 16
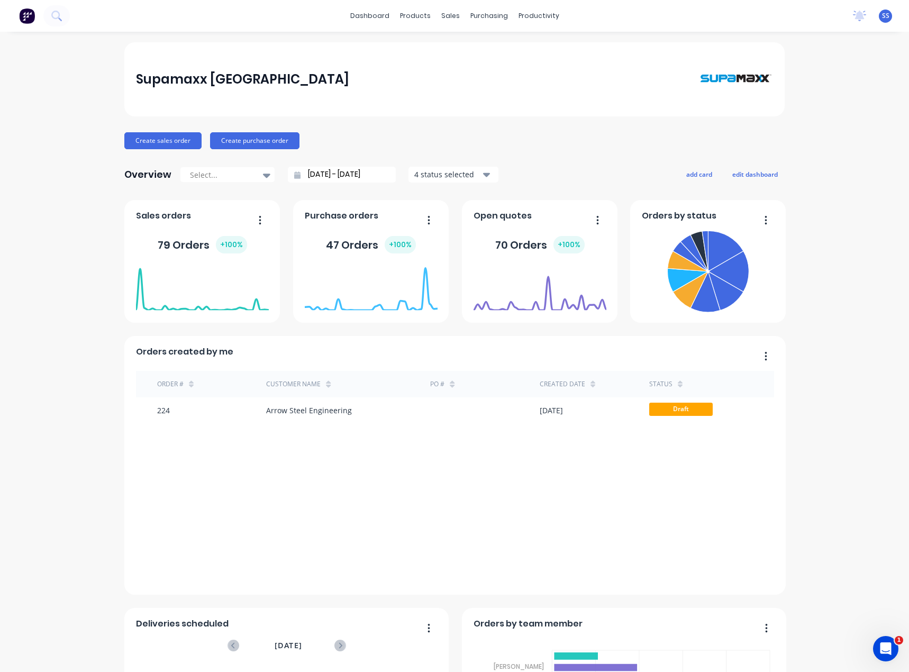
click at [807, 258] on div "Supamaxx Australia Create sales order Create purchase order Overview Select... …" at bounding box center [454, 454] width 909 height 824
click at [63, 163] on div "Supamaxx [GEOGRAPHIC_DATA] Create sales order Create purchase order Overview Se…" at bounding box center [454, 454] width 909 height 824
click at [806, 356] on div "Supamaxx Australia Create sales order Create purchase order Overview Select... …" at bounding box center [454, 454] width 909 height 824
